Goal: Information Seeking & Learning: Understand process/instructions

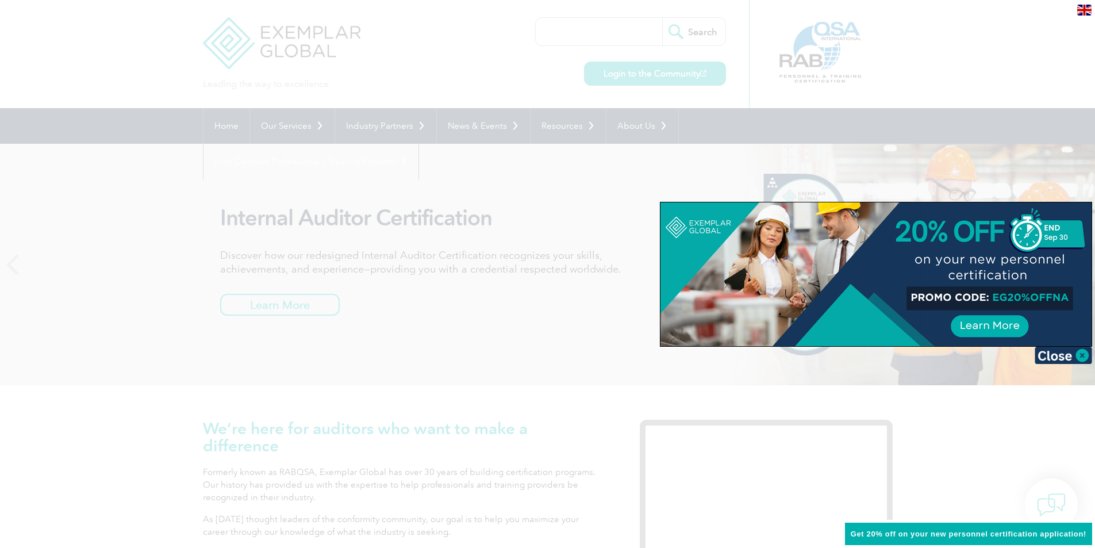
click at [1081, 12] on img at bounding box center [1084, 10] width 14 height 11
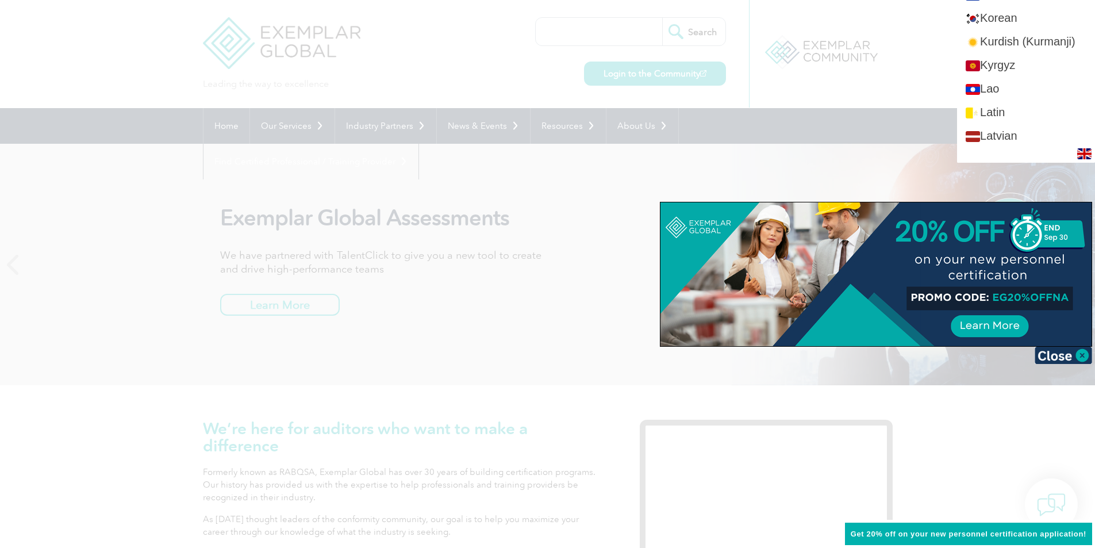
scroll to position [1145, 0]
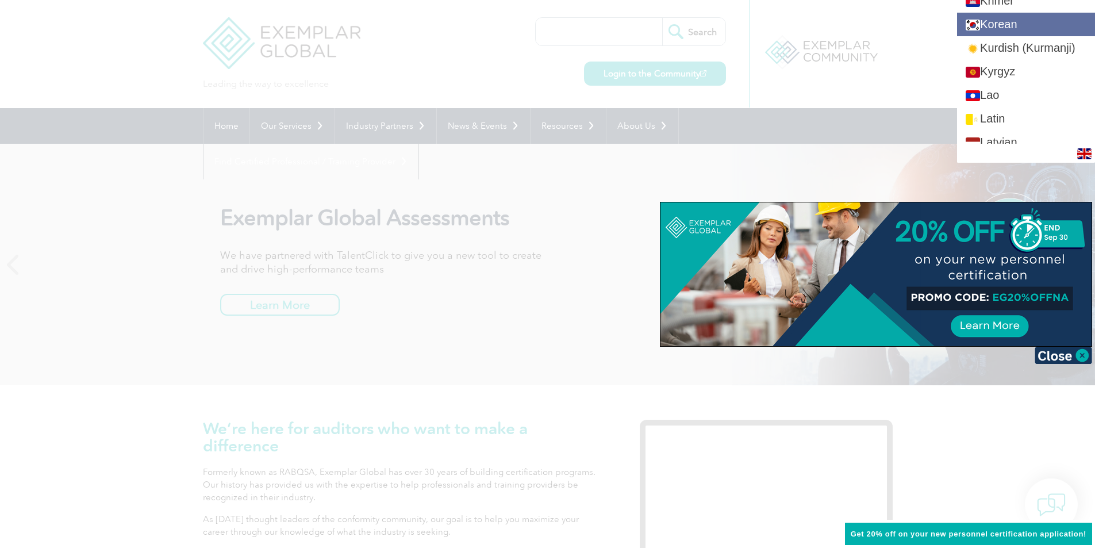
click at [1012, 30] on link "Korean" at bounding box center [1026, 25] width 138 height 24
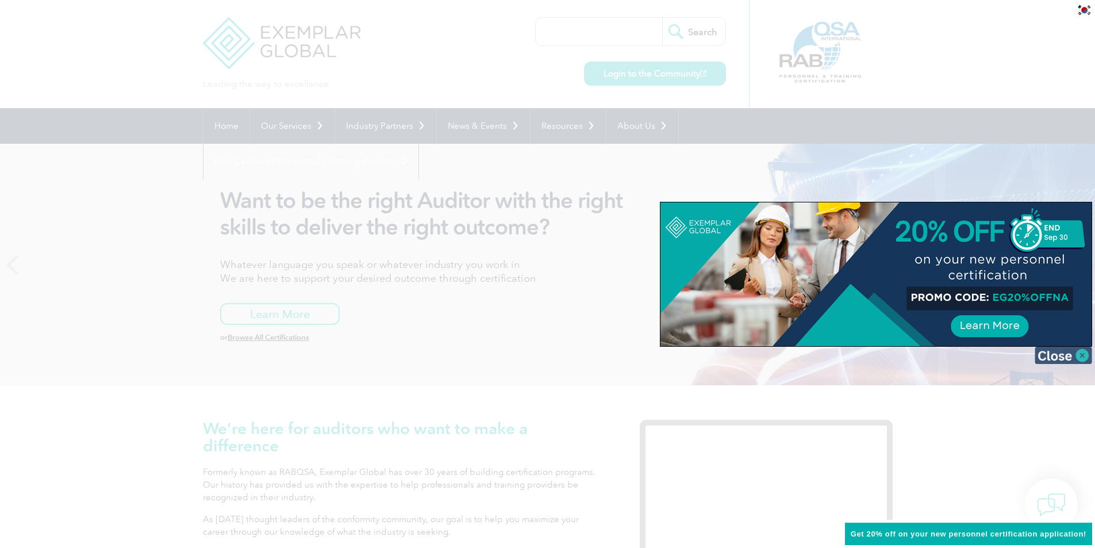
click at [1079, 355] on img at bounding box center [1062, 354] width 57 height 17
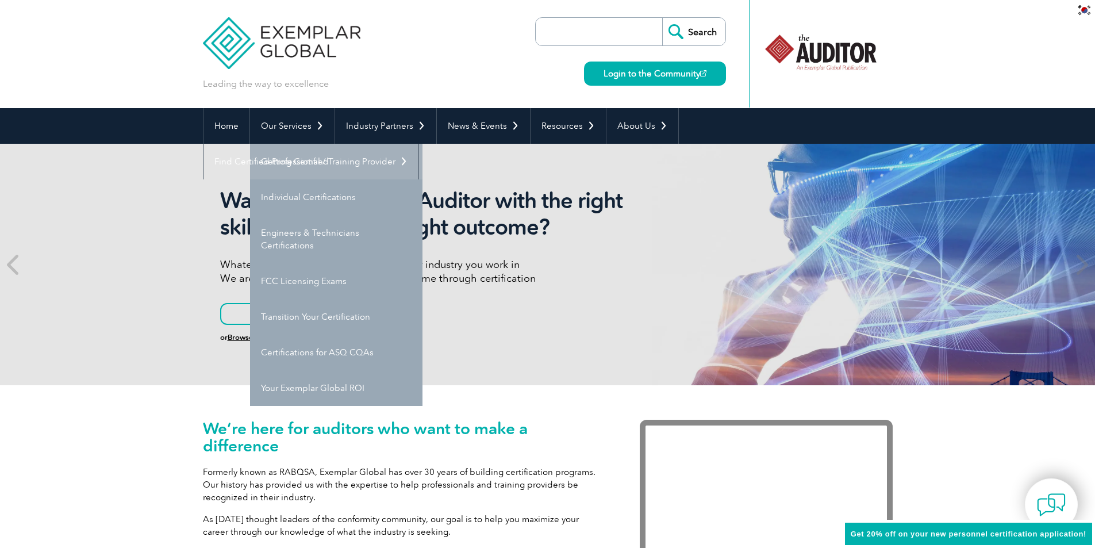
click at [302, 165] on link "Getting Certified" at bounding box center [336, 162] width 172 height 36
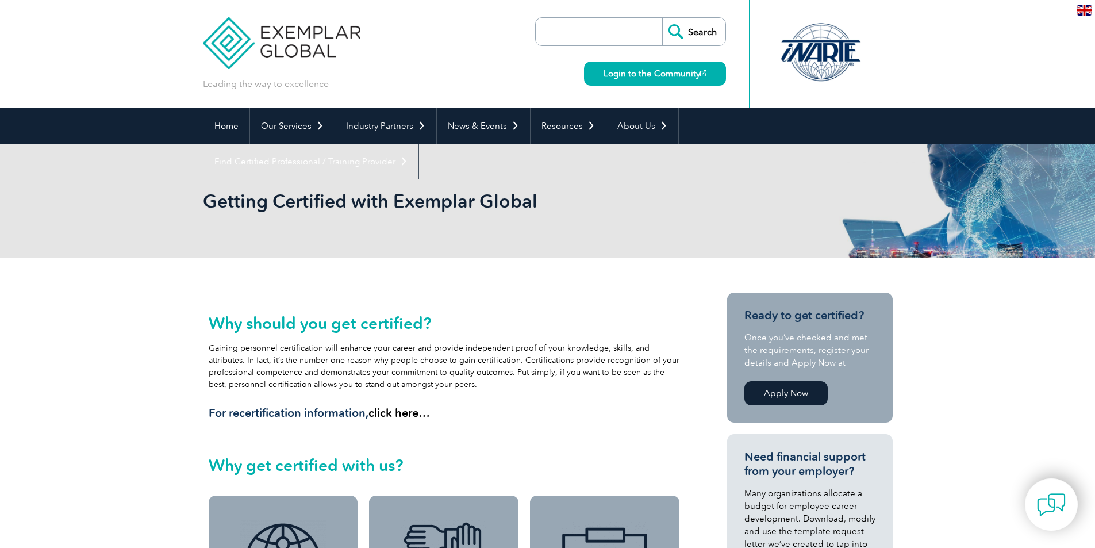
click at [1079, 8] on img at bounding box center [1084, 10] width 14 height 11
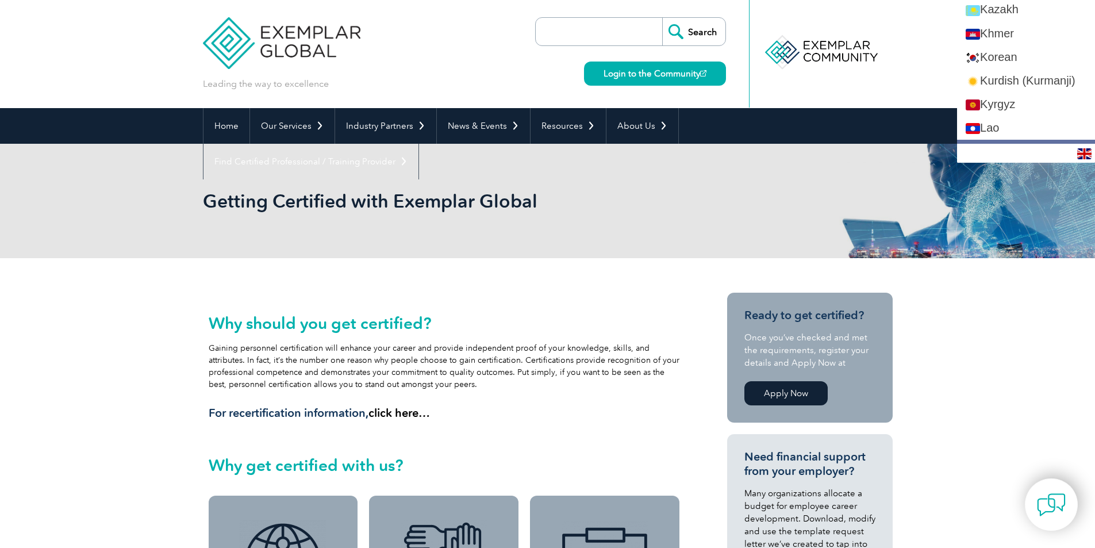
scroll to position [1092, 0]
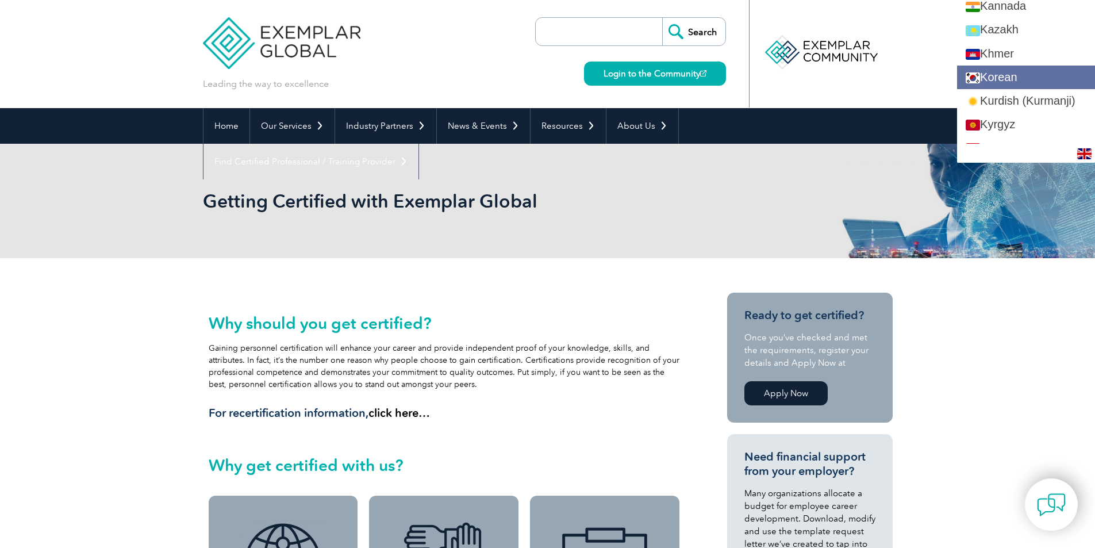
click at [1023, 87] on link "Korean" at bounding box center [1026, 78] width 138 height 24
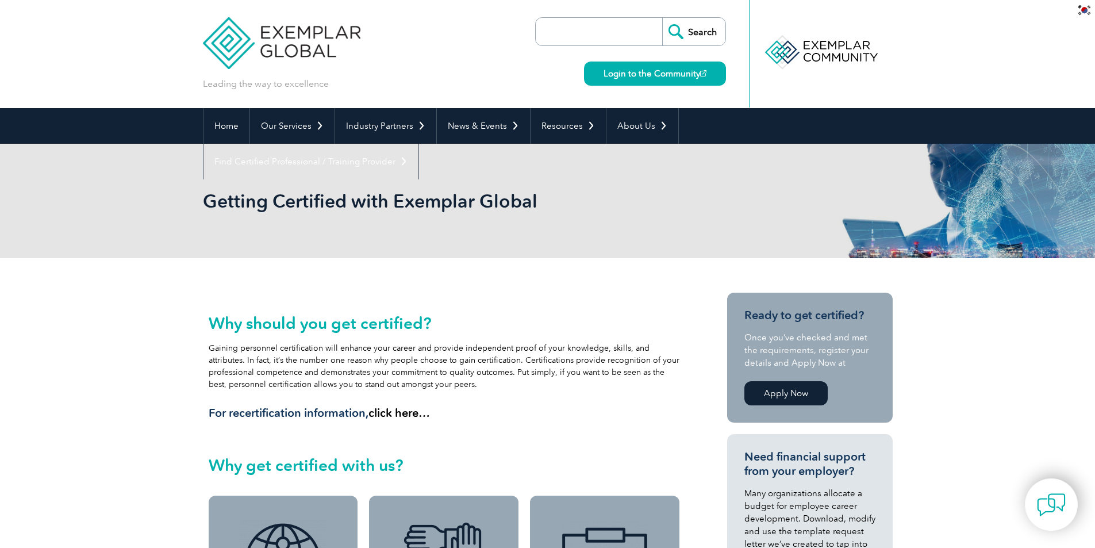
click at [1083, 10] on img at bounding box center [1084, 10] width 14 height 11
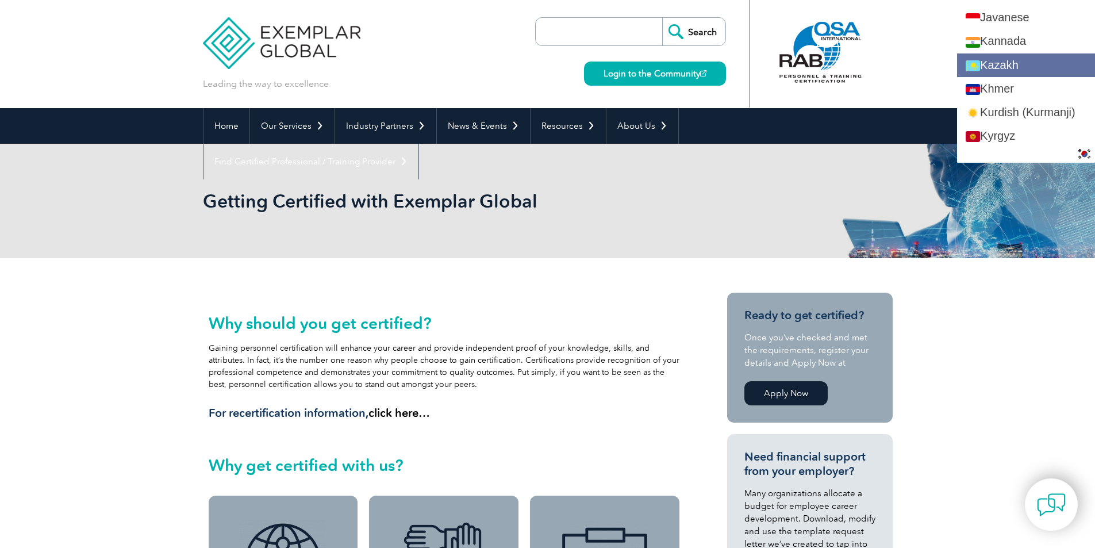
scroll to position [735, 0]
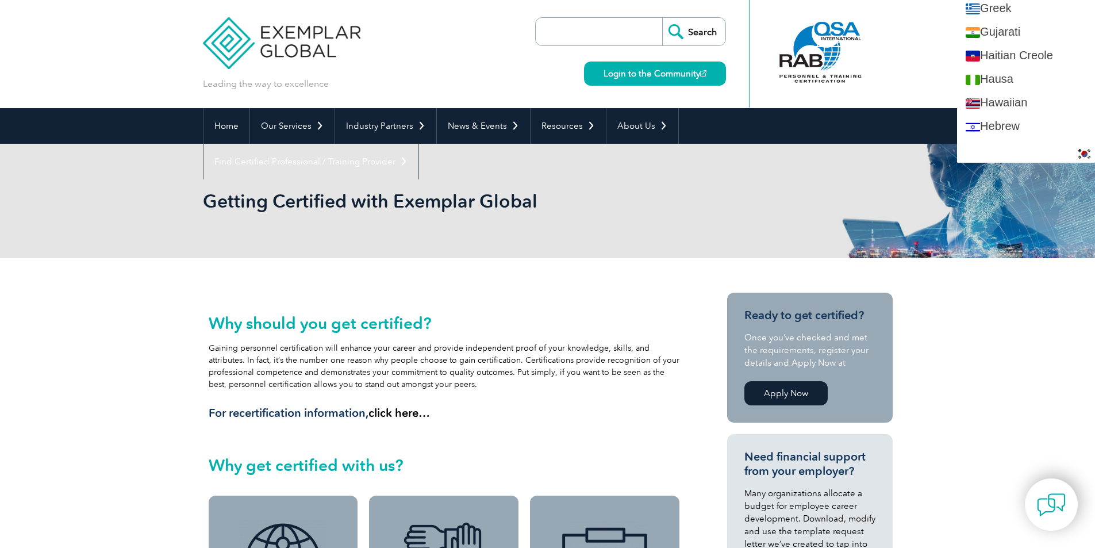
click at [1086, 153] on img at bounding box center [1084, 153] width 14 height 11
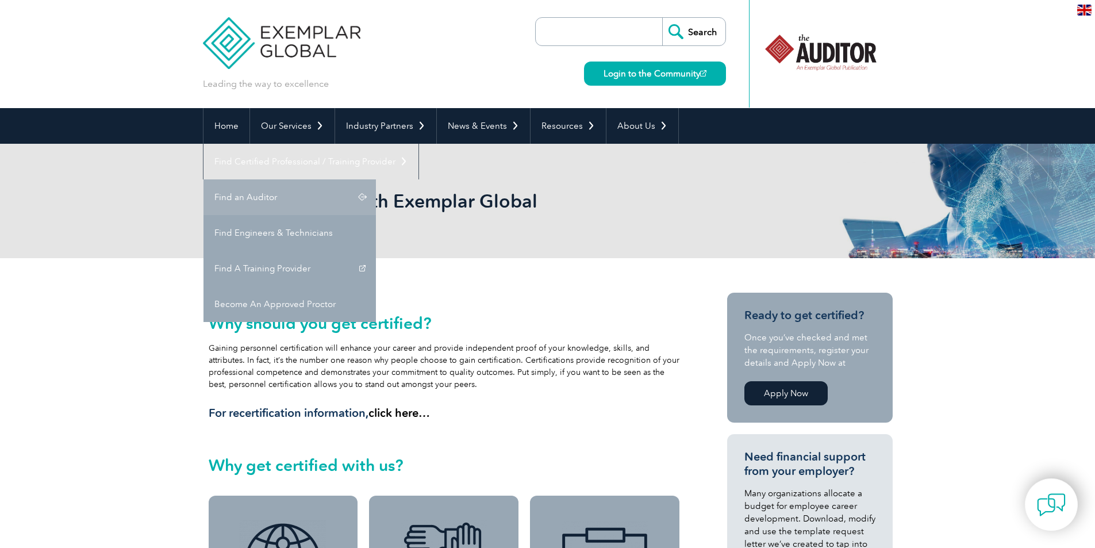
click at [376, 179] on link "Find an Auditor" at bounding box center [289, 197] width 172 height 36
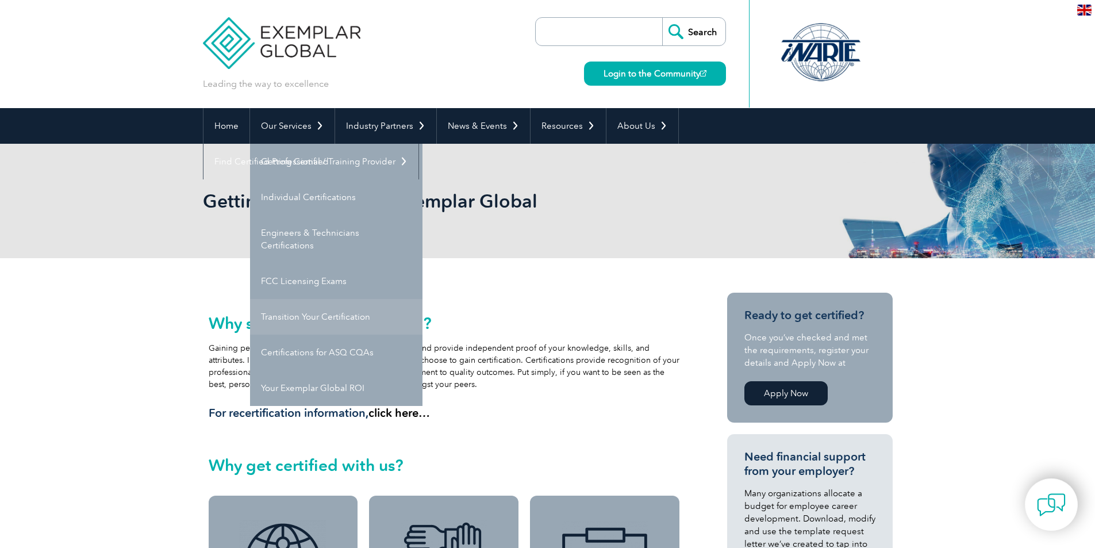
click at [387, 323] on link "Transition Your Certification" at bounding box center [336, 317] width 172 height 36
